Goal: Task Accomplishment & Management: Manage account settings

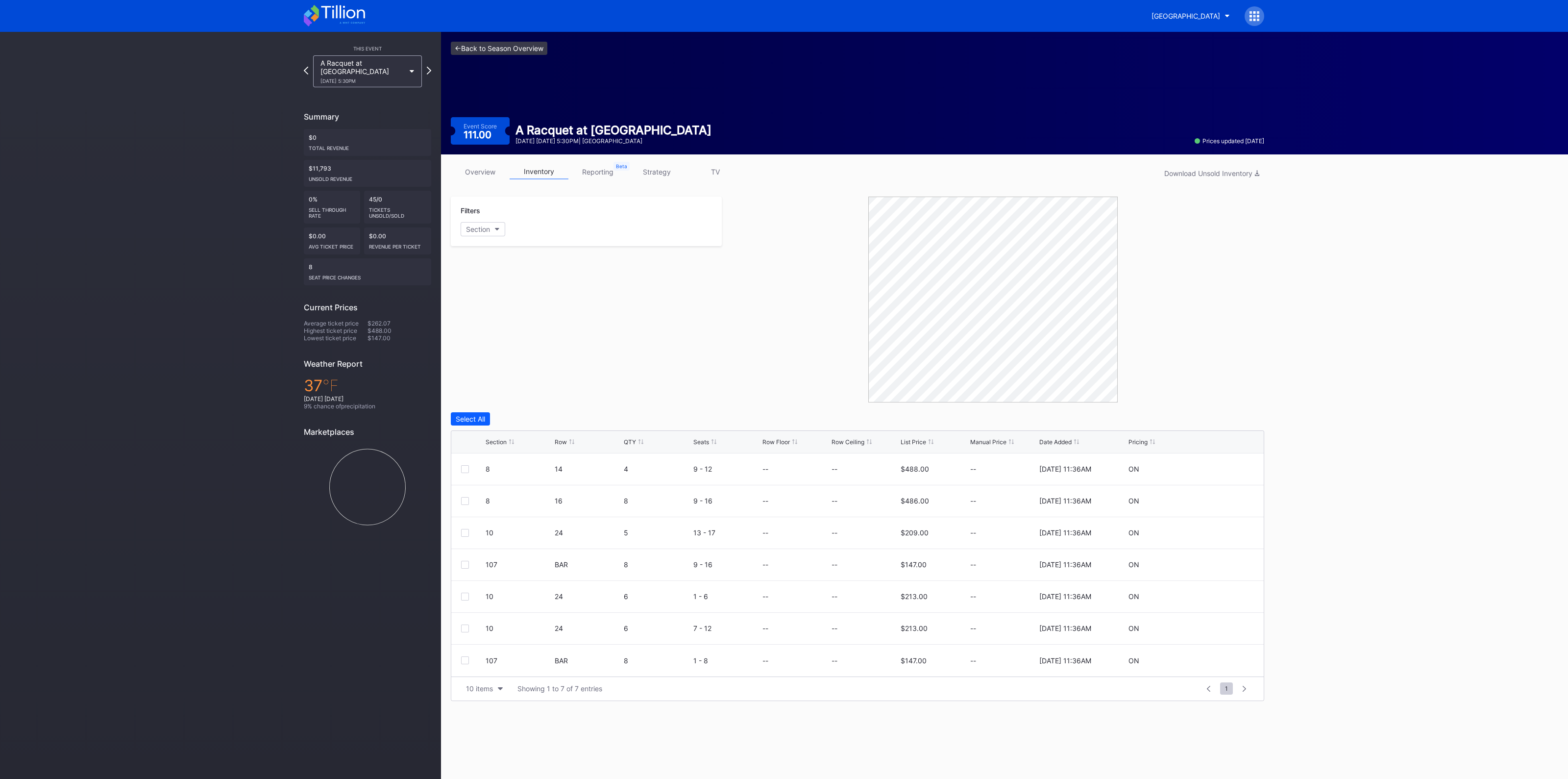
click at [494, 44] on link "<- Back to Season Overview" at bounding box center [499, 48] width 97 height 13
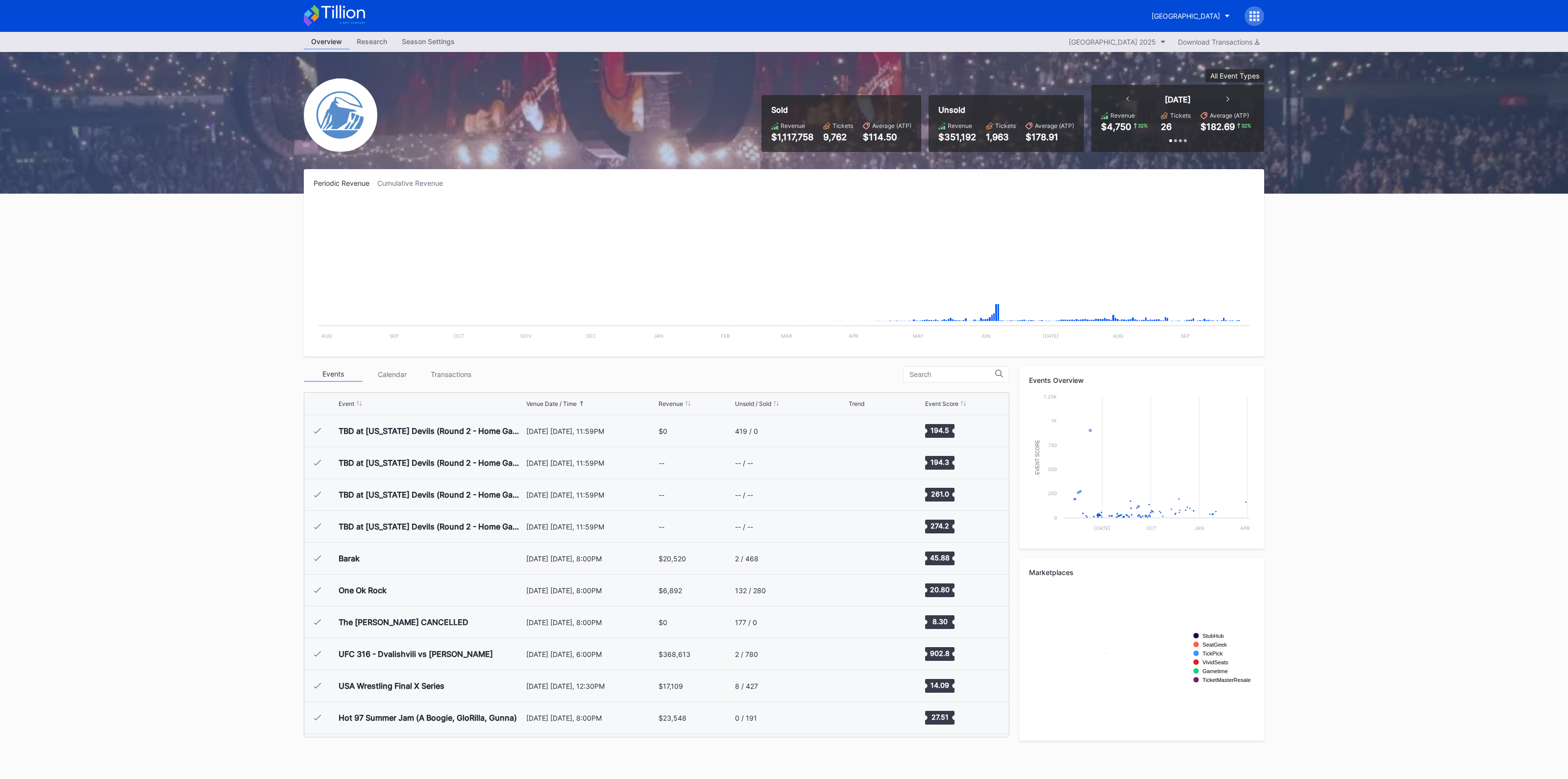
scroll to position [1529, 0]
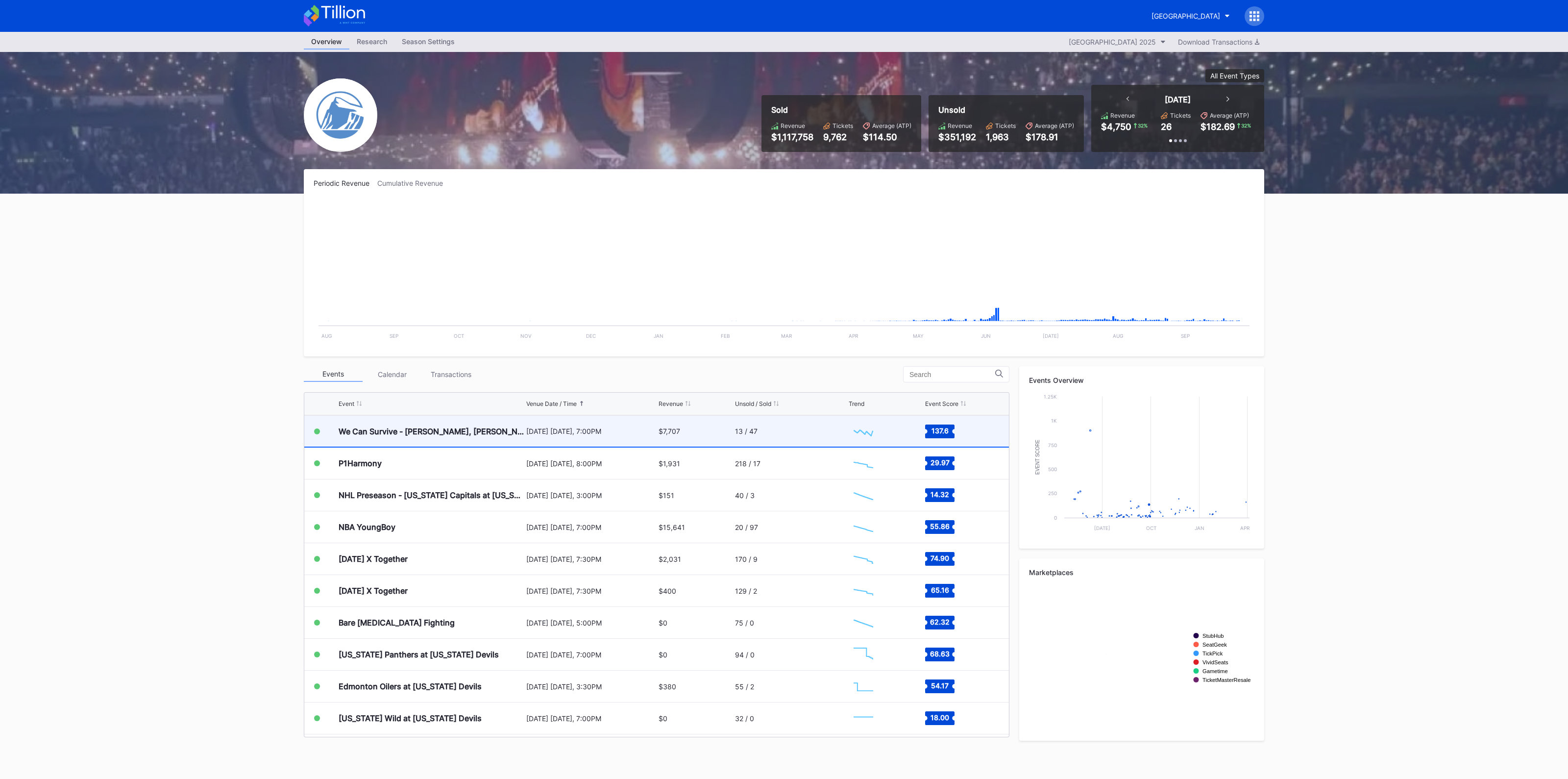
click at [549, 430] on div "September 26 Friday, 7:00PM" at bounding box center [591, 431] width 130 height 9
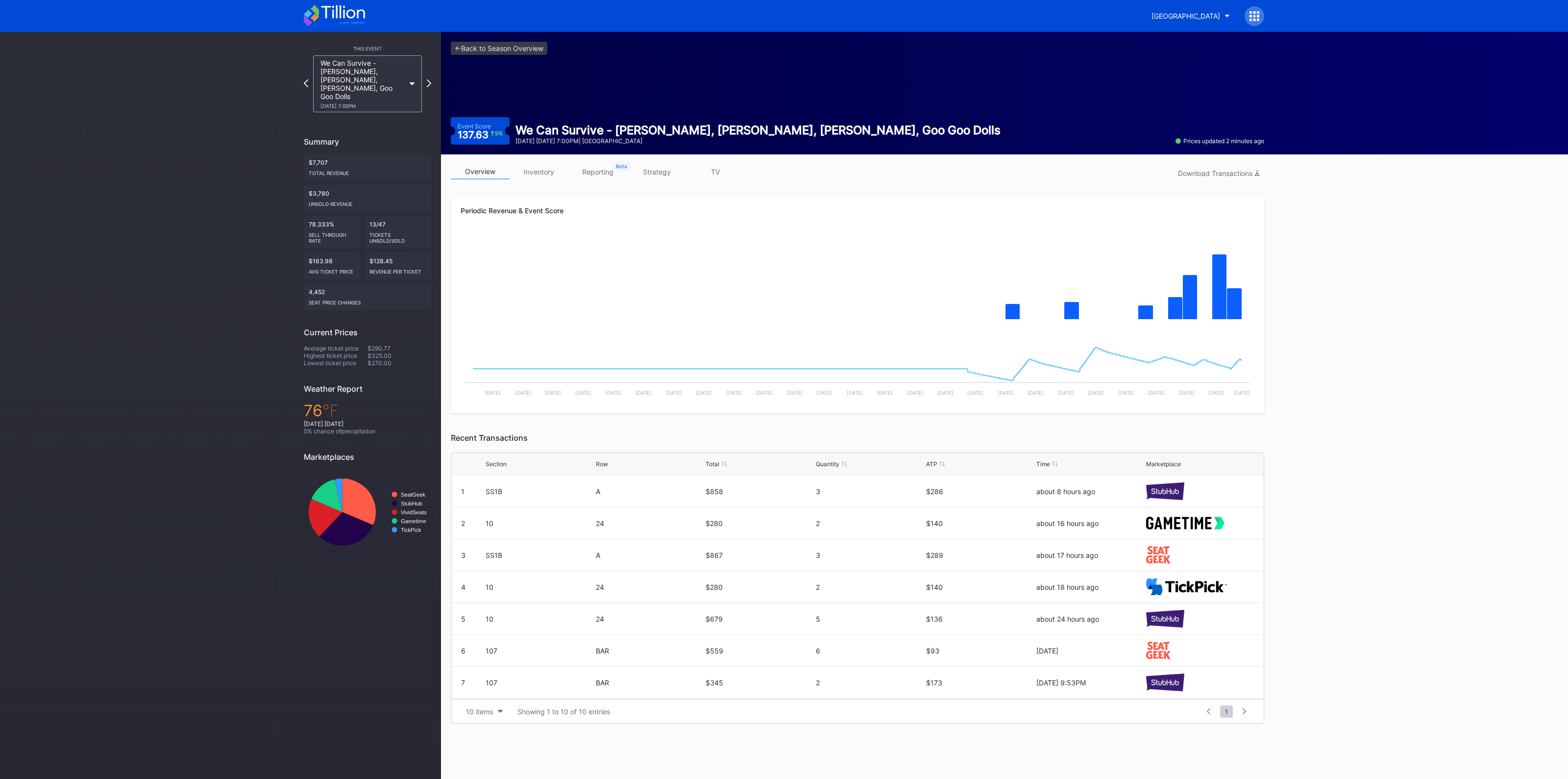
click at [528, 160] on div "overview inventory reporting strategy TV Download Transactions Periodic Revenue…" at bounding box center [857, 444] width 833 height 579
click at [530, 175] on link "inventory" at bounding box center [539, 172] width 59 height 15
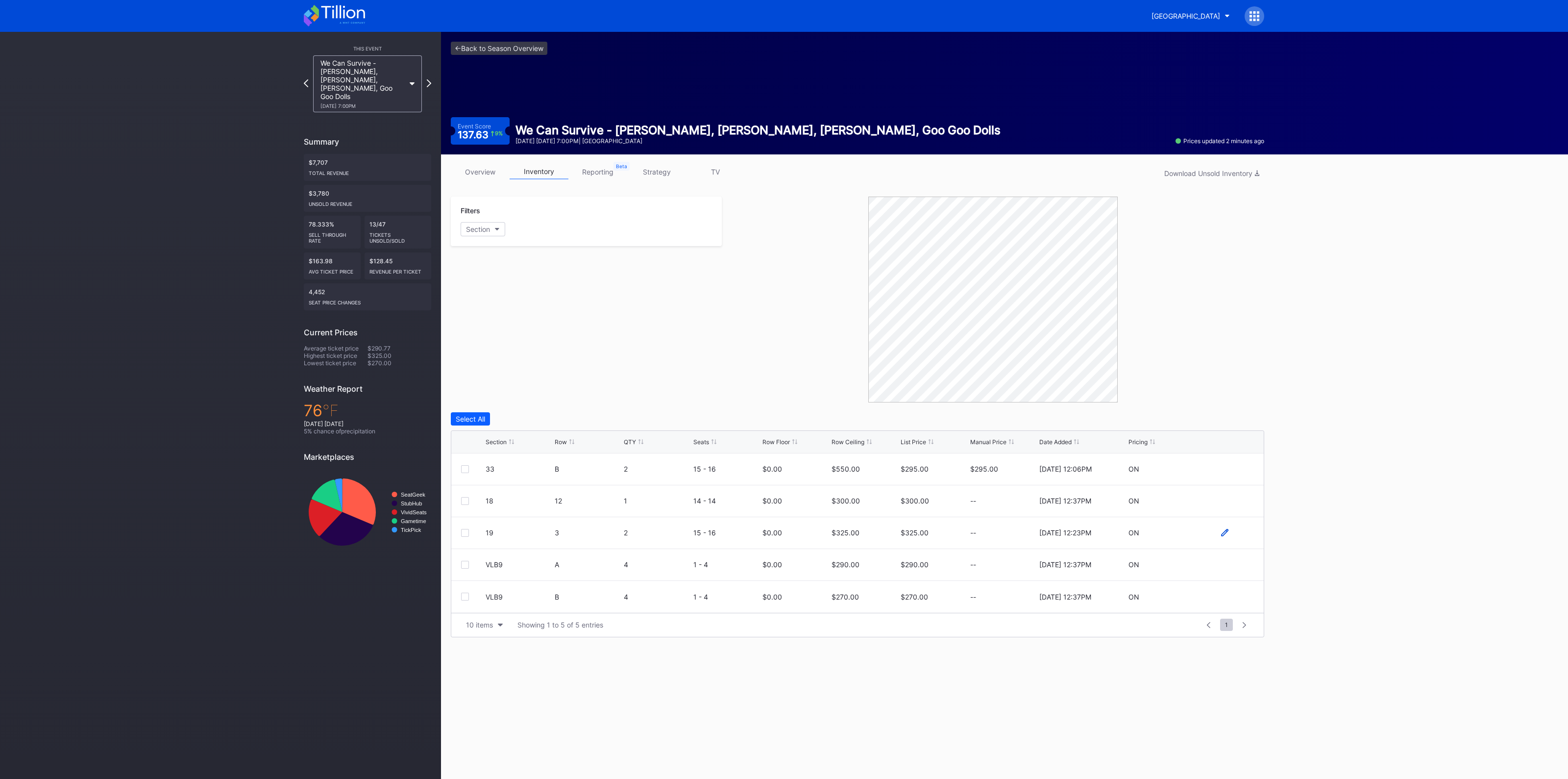
click at [1221, 530] on icon at bounding box center [1225, 533] width 7 height 7
click at [1223, 498] on icon at bounding box center [1225, 501] width 7 height 7
click at [856, 496] on input "300" at bounding box center [864, 504] width 66 height 19
type input "280"
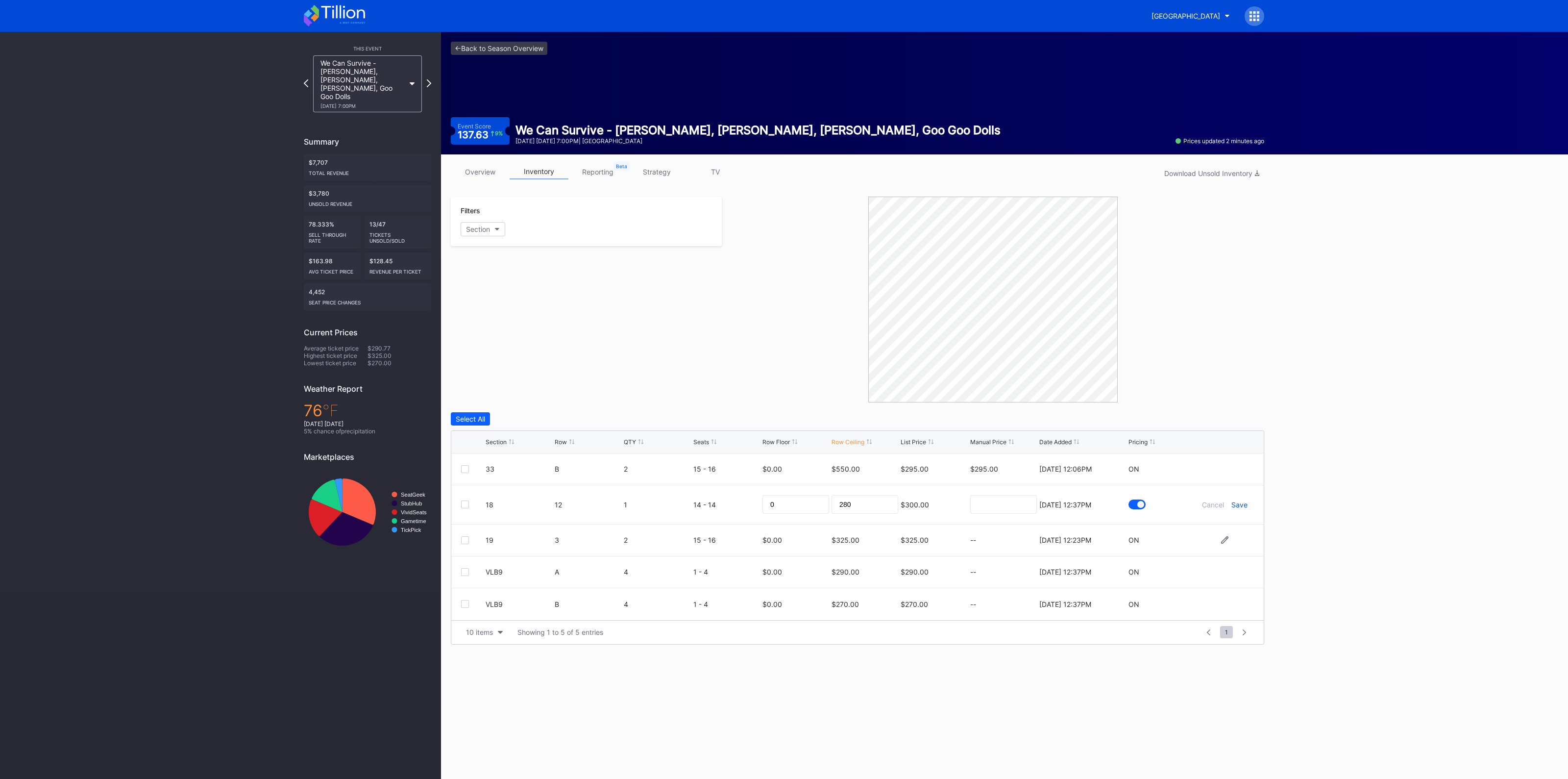
click at [1240, 504] on div "Save" at bounding box center [1239, 505] width 16 height 9
click at [1225, 534] on icon at bounding box center [1225, 533] width 7 height 7
click at [866, 540] on input "325" at bounding box center [864, 536] width 66 height 19
type input "285"
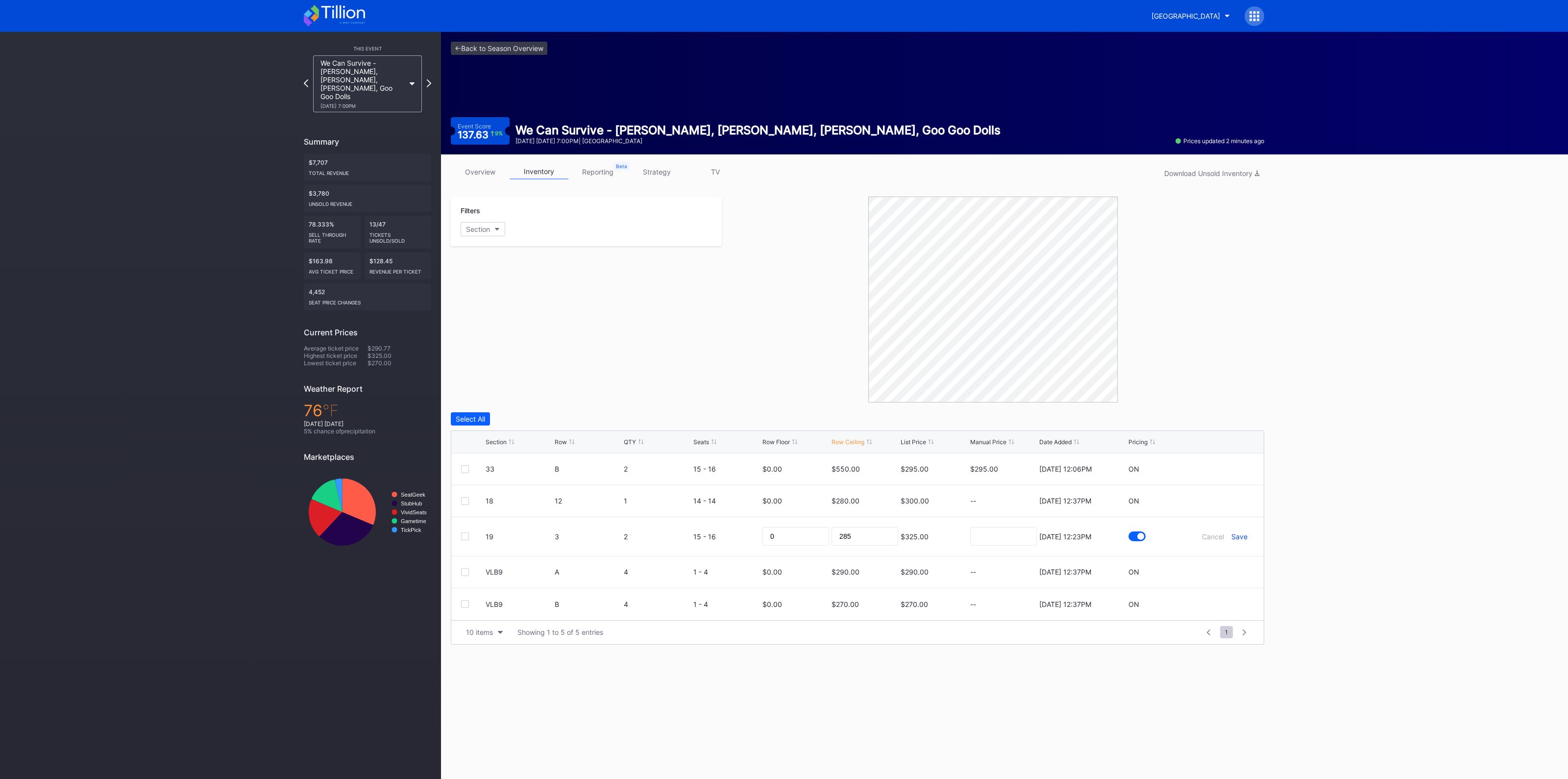
click at [1239, 537] on div "Save" at bounding box center [1239, 537] width 16 height 9
click at [1225, 467] on icon at bounding box center [1225, 469] width 7 height 7
click at [1242, 472] on div "Save" at bounding box center [1239, 473] width 16 height 9
click at [1222, 468] on icon at bounding box center [1225, 469] width 7 height 7
click at [861, 473] on input "550" at bounding box center [864, 473] width 66 height 19
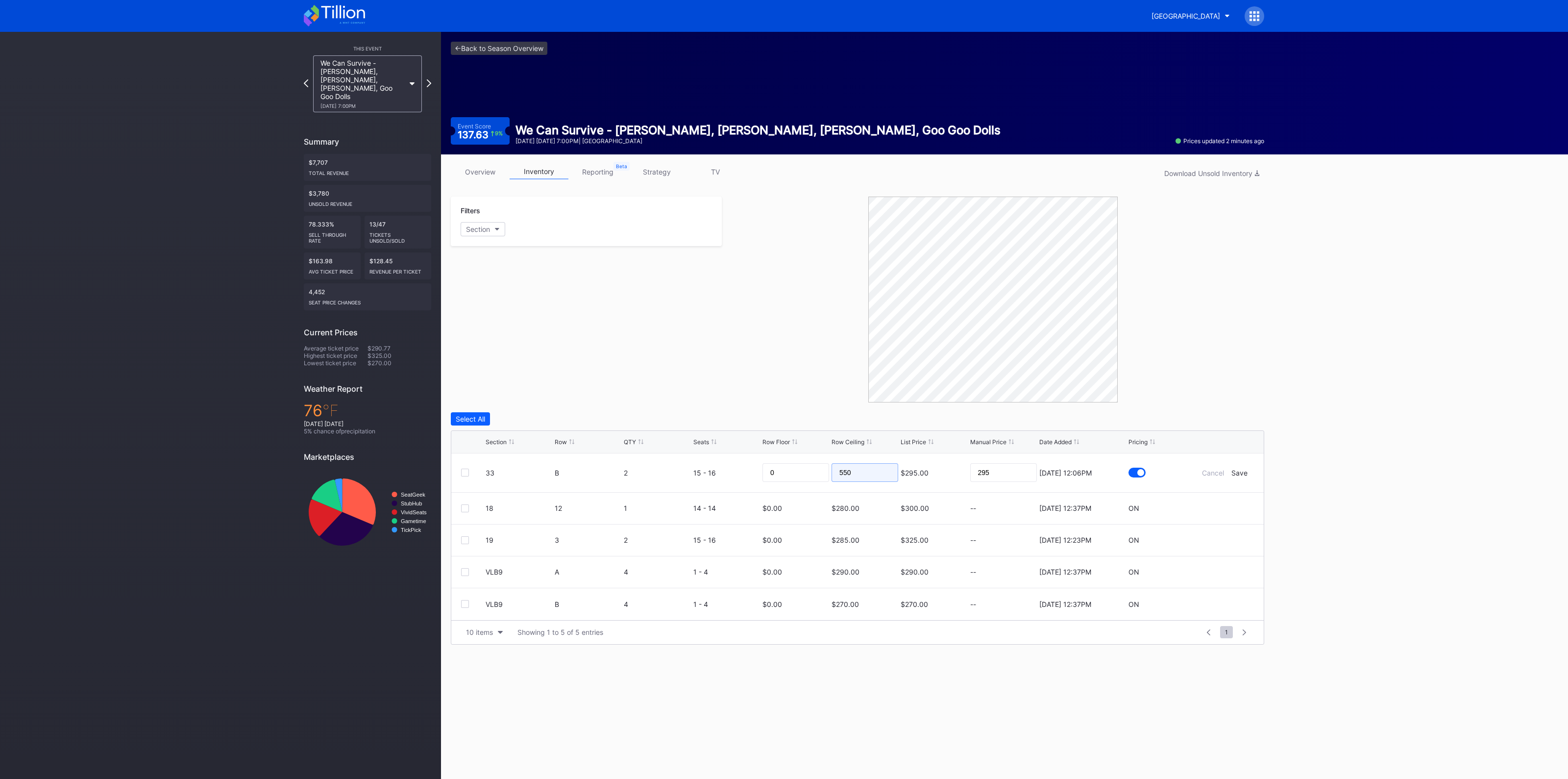
click at [862, 473] on input "550" at bounding box center [864, 473] width 66 height 19
type input "245"
click at [1250, 472] on div "Cancel Save" at bounding box center [1224, 473] width 59 height 9
click at [1242, 472] on div "Save" at bounding box center [1239, 473] width 16 height 9
click at [1230, 561] on div at bounding box center [1224, 565] width 59 height 7
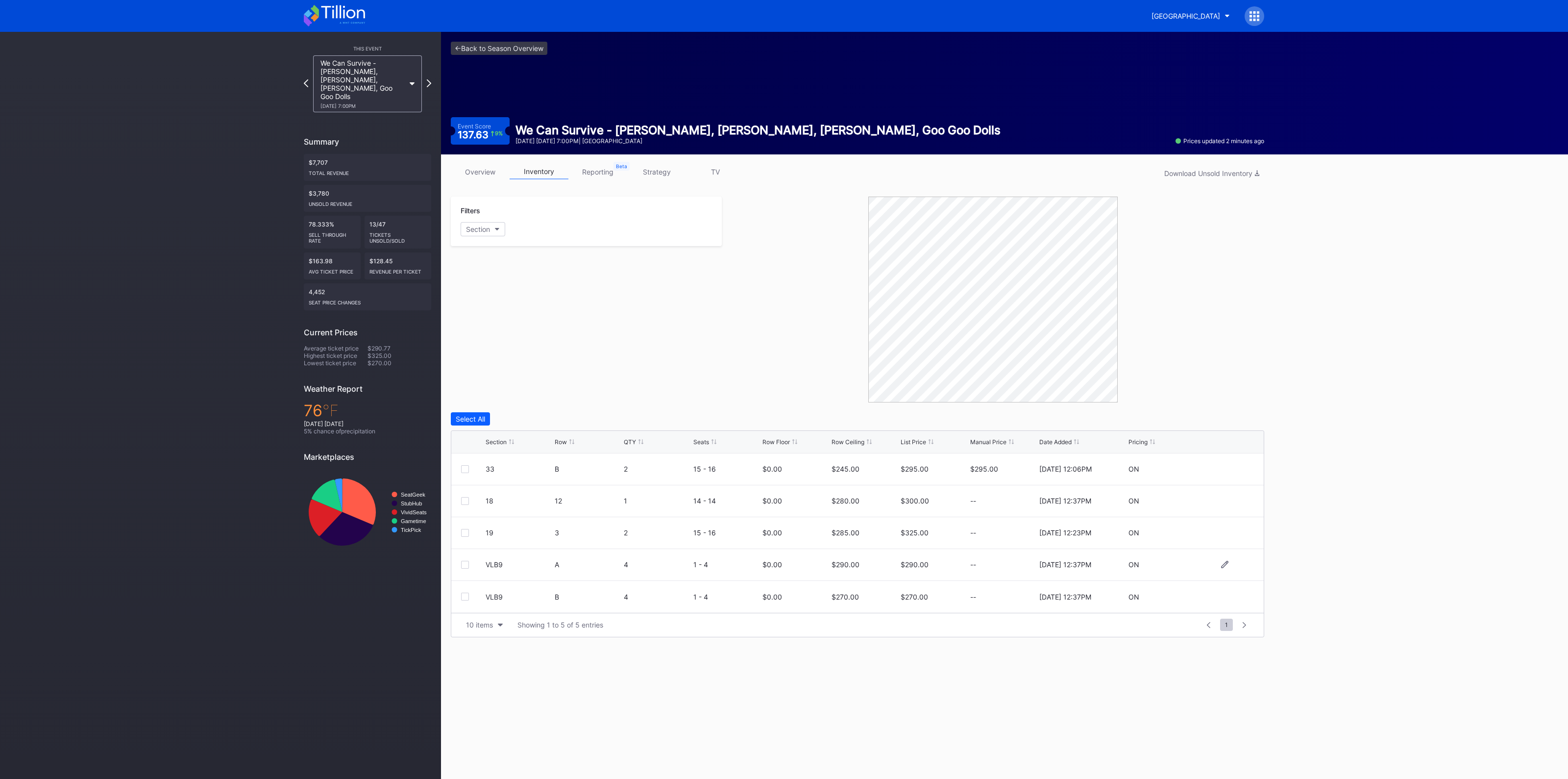
click at [1229, 565] on div at bounding box center [1224, 565] width 59 height 7
click at [1229, 563] on div at bounding box center [1224, 565] width 59 height 7
click at [1220, 562] on div at bounding box center [1224, 565] width 59 height 7
click at [1225, 562] on icon at bounding box center [1225, 565] width 7 height 7
click at [876, 573] on input "290" at bounding box center [864, 568] width 66 height 19
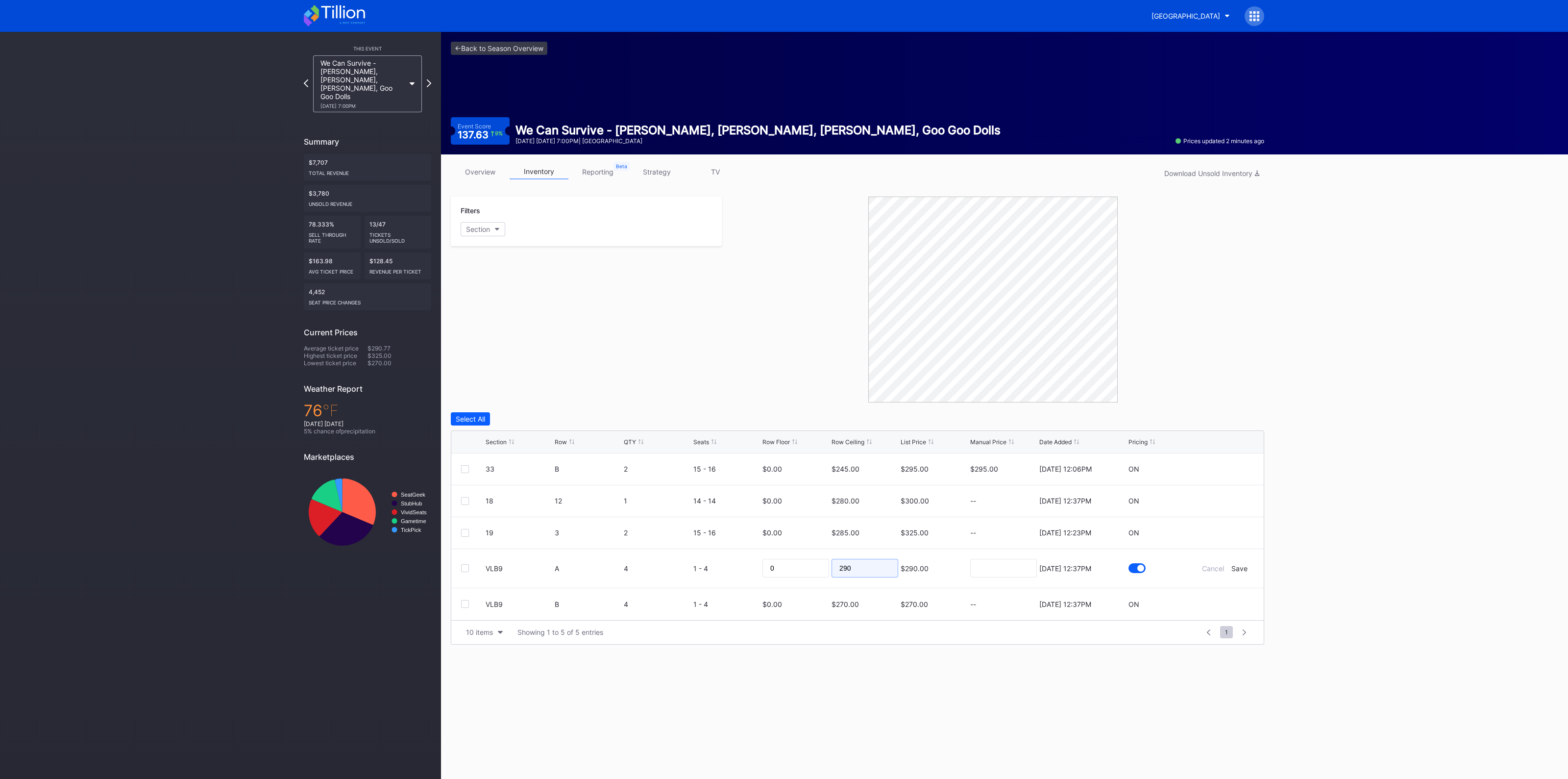
click at [876, 573] on input "290" at bounding box center [864, 568] width 66 height 19
type input "220"
click at [1246, 567] on div "Save" at bounding box center [1239, 569] width 16 height 9
click at [1230, 597] on div at bounding box center [1224, 597] width 59 height 7
click at [1225, 597] on icon at bounding box center [1225, 597] width 7 height 7
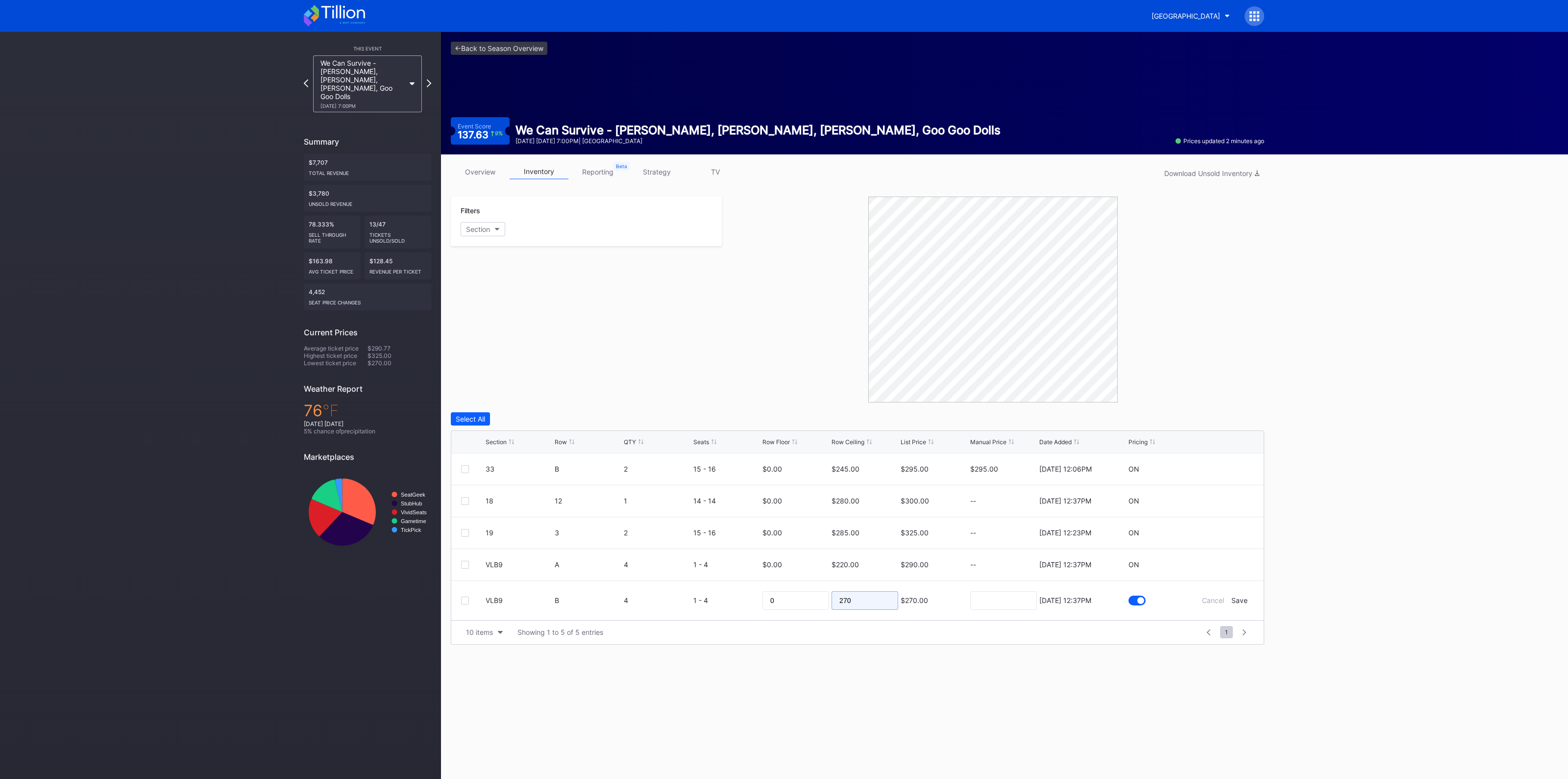
click at [866, 600] on input "270" at bounding box center [864, 601] width 66 height 19
type input "195"
click at [1237, 599] on div "Save" at bounding box center [1239, 601] width 16 height 9
click at [527, 48] on link "<- Back to Season Overview" at bounding box center [499, 48] width 97 height 13
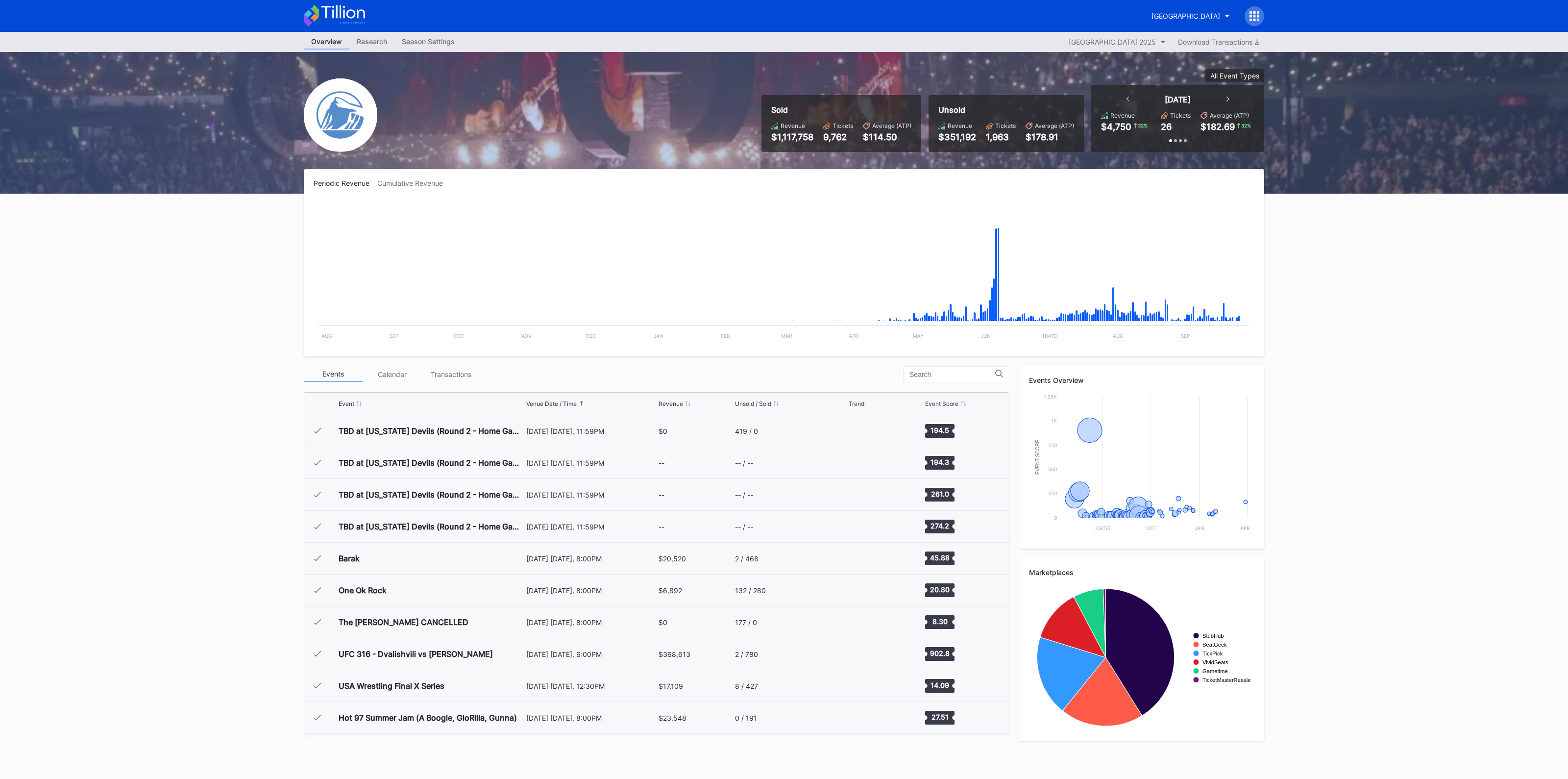
scroll to position [1529, 0]
